Goal: Information Seeking & Learning: Learn about a topic

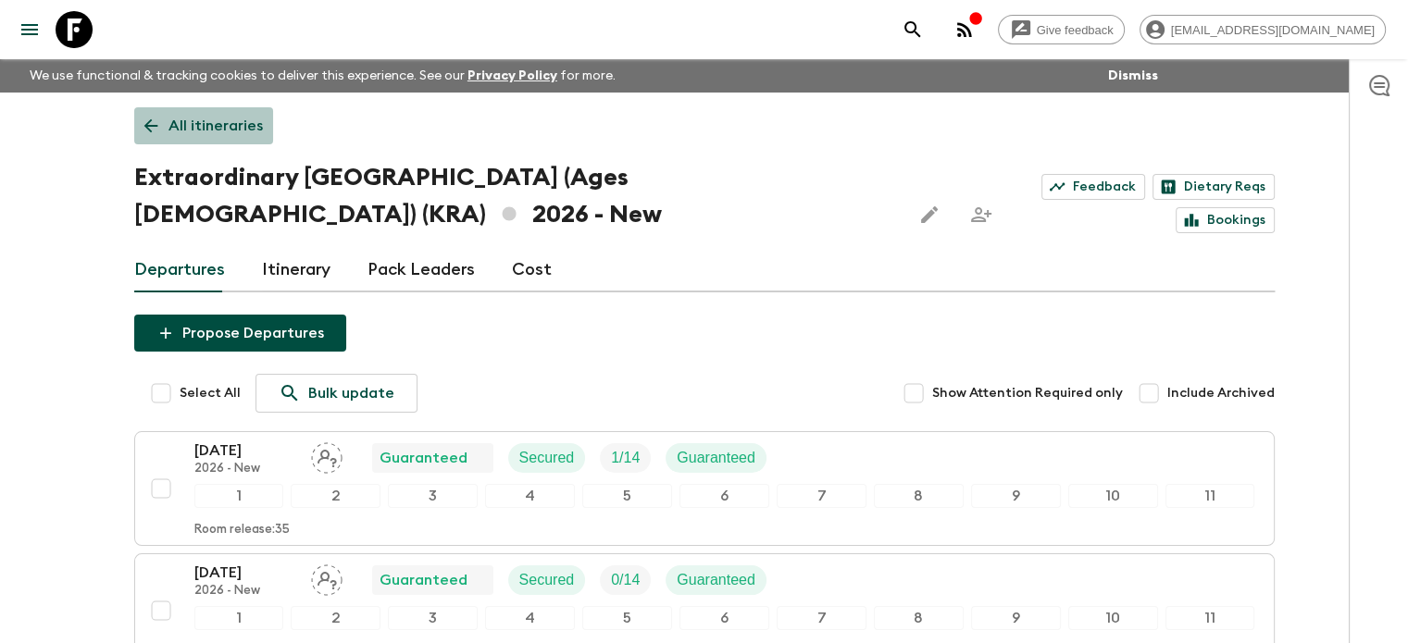
click at [230, 124] on p "All itineraries" at bounding box center [215, 126] width 94 height 22
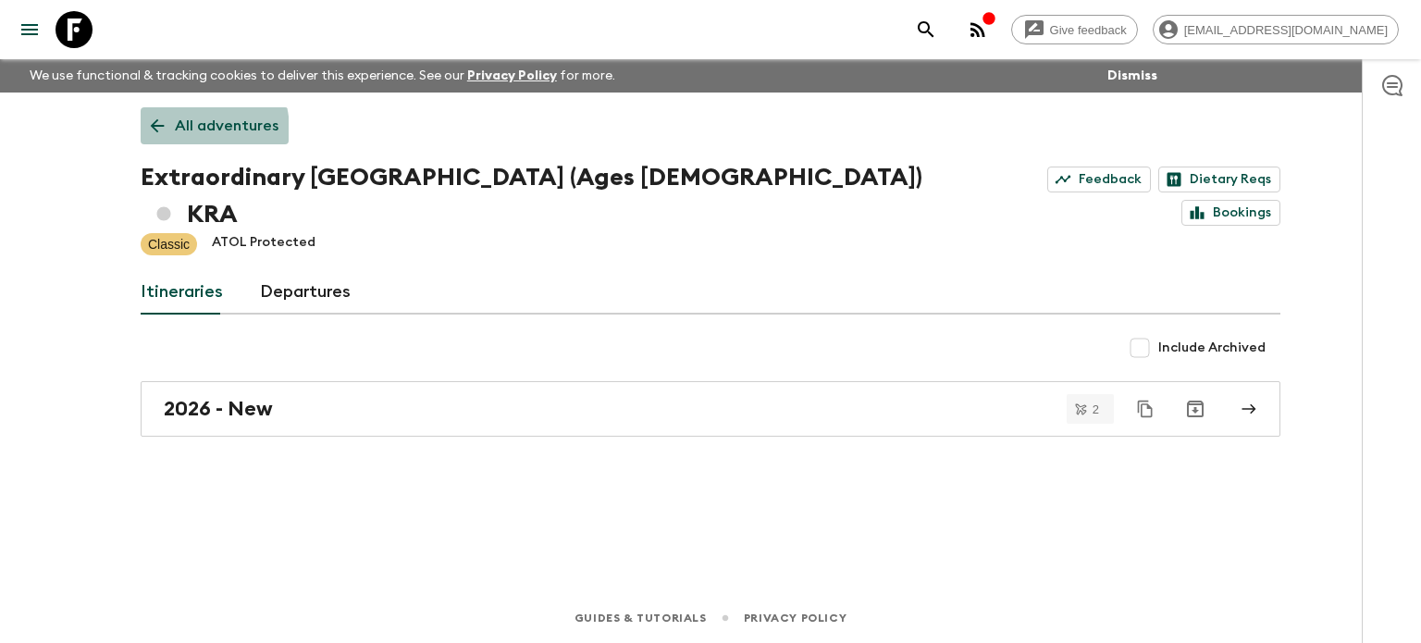
click at [173, 131] on link "All adventures" at bounding box center [215, 125] width 148 height 37
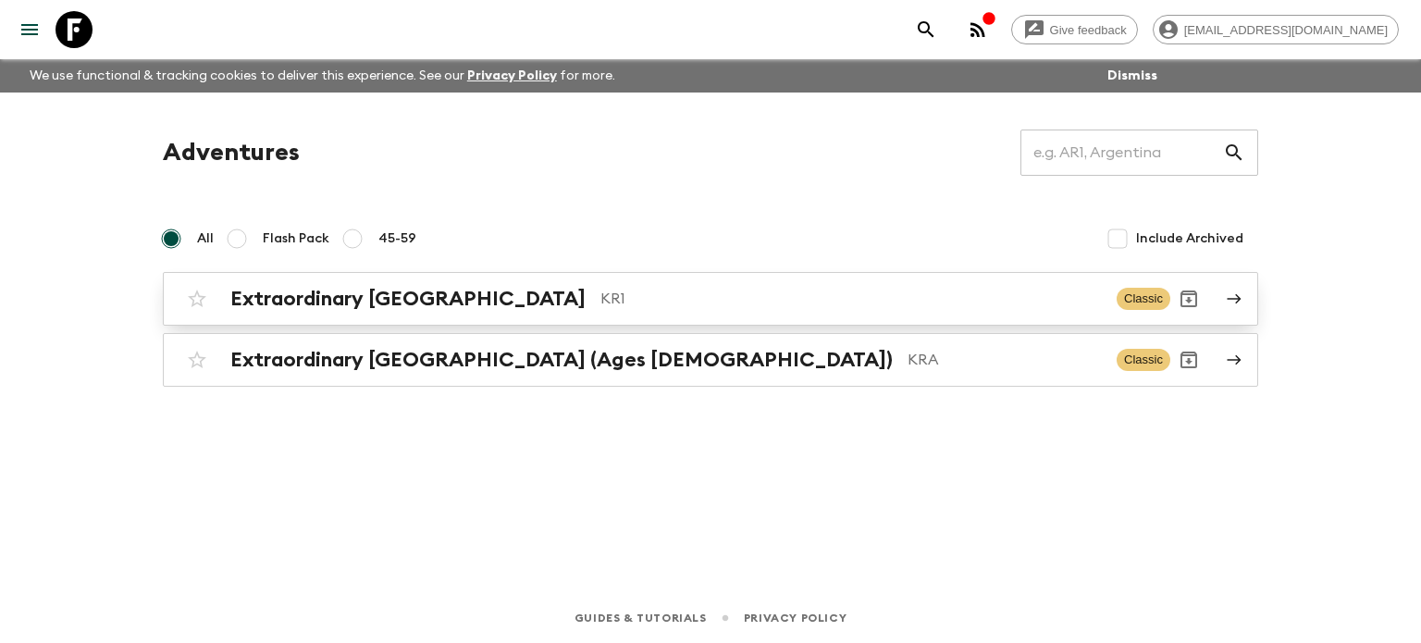
click at [247, 317] on link "Extraordinary [GEOGRAPHIC_DATA] KR1 Classic" at bounding box center [711, 299] width 1096 height 54
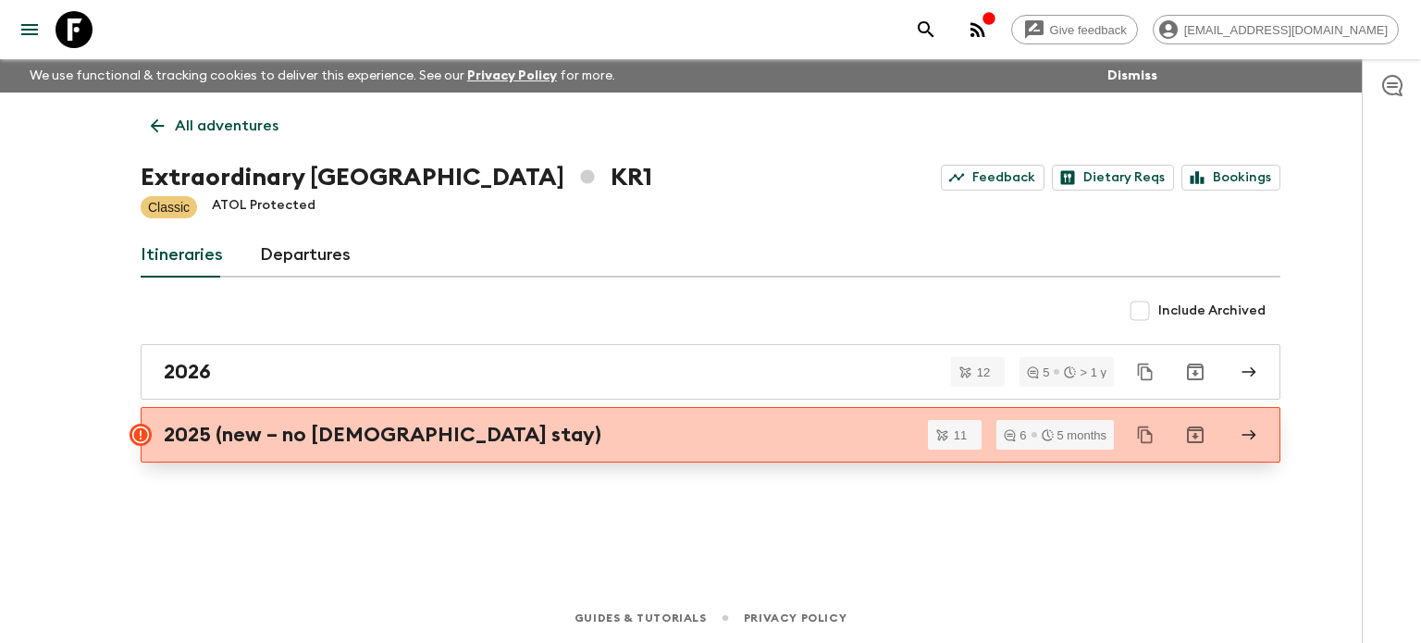
click at [214, 428] on h2 "2025 (new – no [DEMOGRAPHIC_DATA] stay)" at bounding box center [383, 435] width 438 height 24
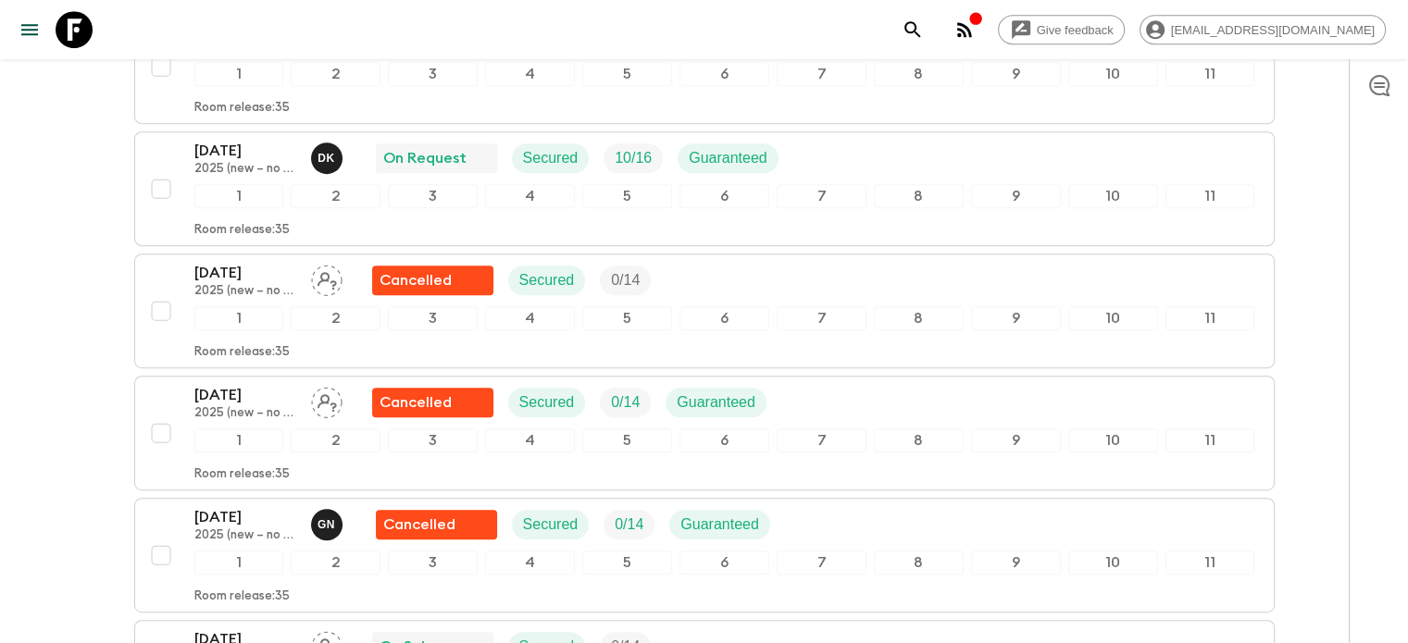
scroll to position [925, 0]
